Goal: Task Accomplishment & Management: Manage account settings

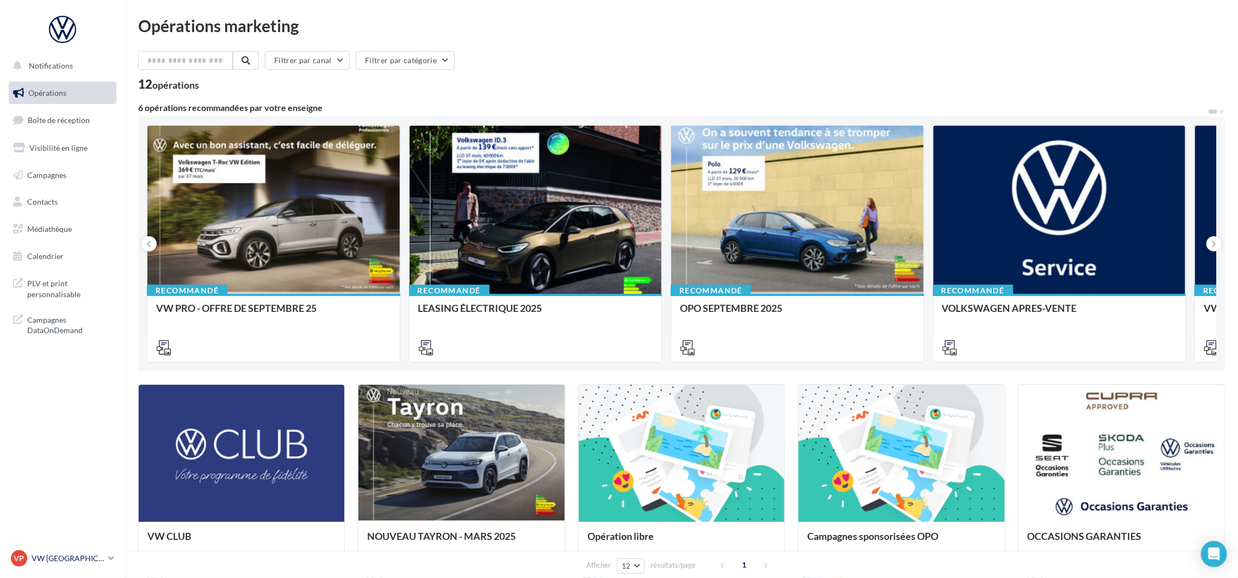
click at [55, 566] on div "VP VW PARIS 13 vw-par13-mon" at bounding box center [57, 558] width 93 height 16
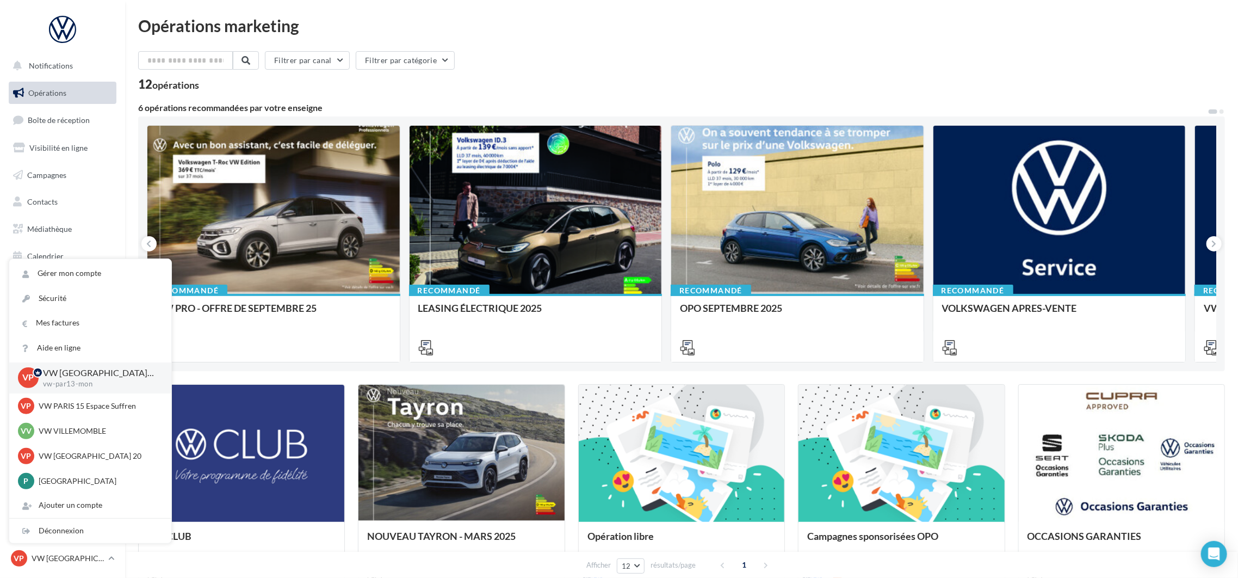
click at [61, 107] on ul "Opérations Boîte de réception Visibilité en ligne Campagnes Contacts Médiathèqu…" at bounding box center [62, 174] width 116 height 195
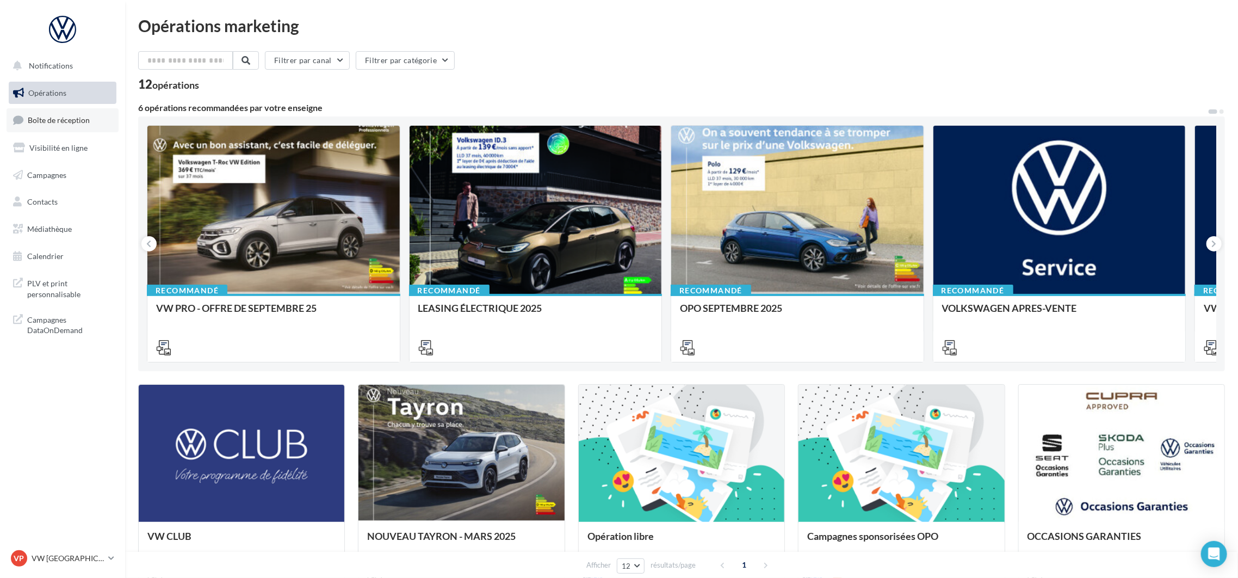
click at [59, 119] on span "Boîte de réception" at bounding box center [59, 119] width 62 height 9
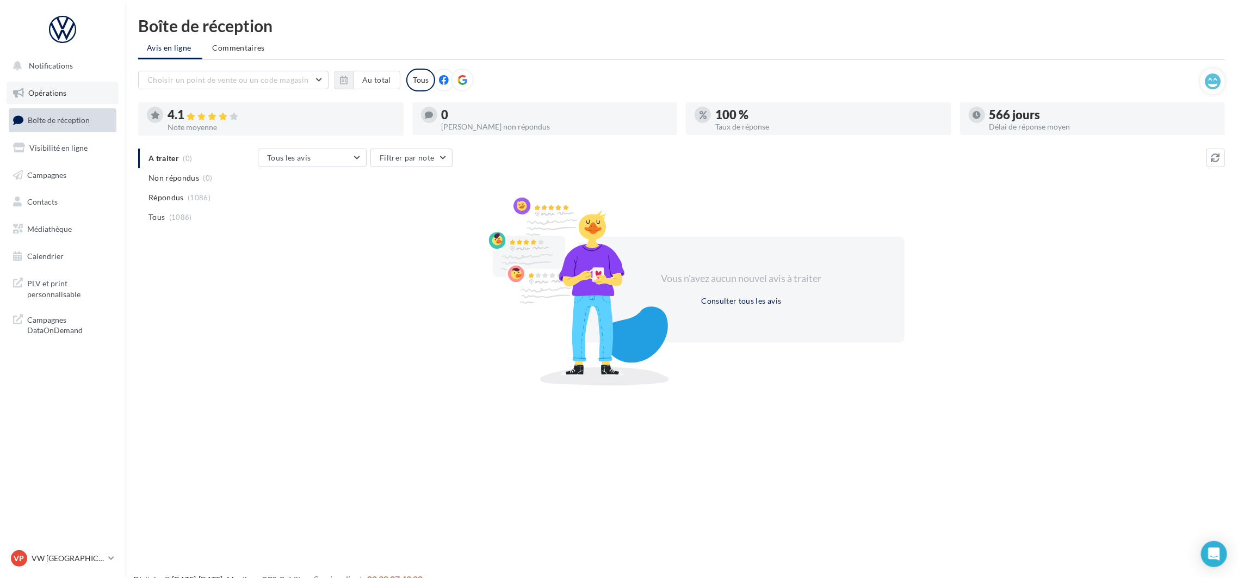
click at [57, 92] on span "Opérations" at bounding box center [47, 92] width 38 height 9
click at [88, 560] on p "VW [GEOGRAPHIC_DATA] 13" at bounding box center [68, 558] width 72 height 11
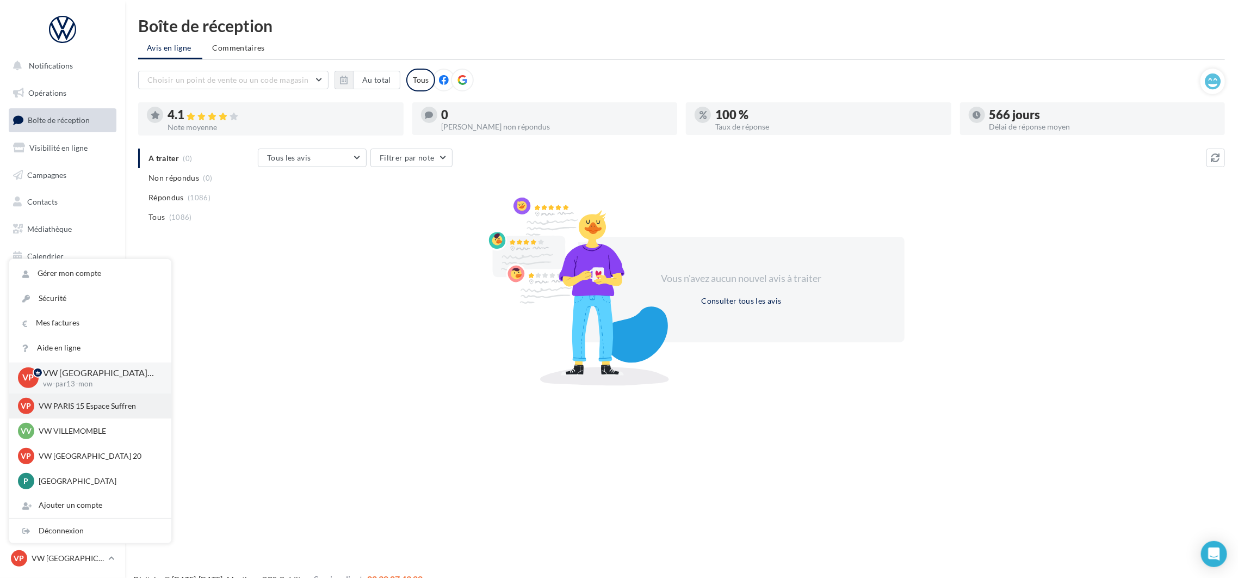
click at [93, 398] on div "VP VW PARIS 15 Espace Suffren vw-par15-mon" at bounding box center [90, 406] width 145 height 16
